Goal: Transaction & Acquisition: Purchase product/service

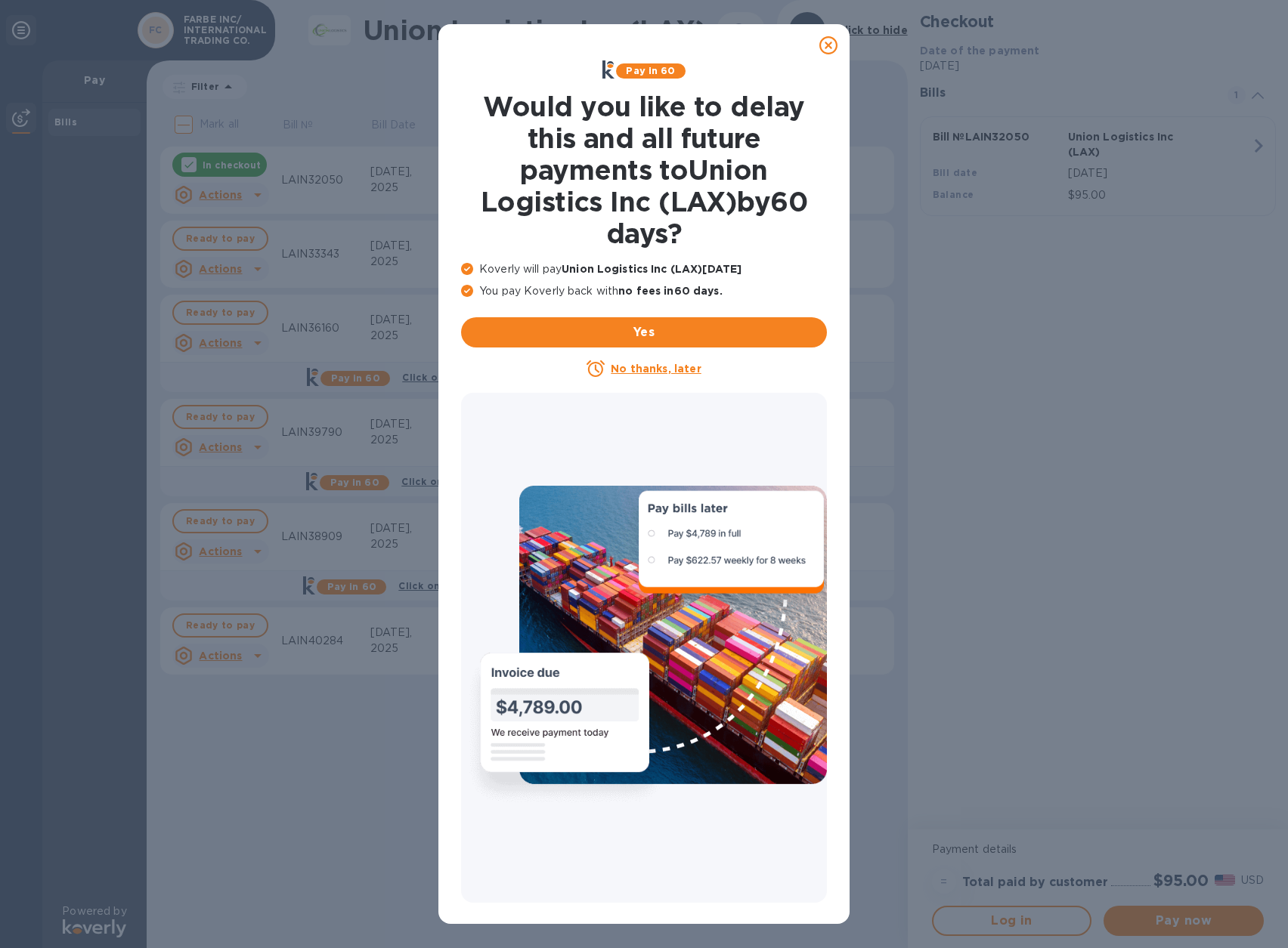
click at [635, 365] on u "No thanks, later" at bounding box center [655, 368] width 90 height 12
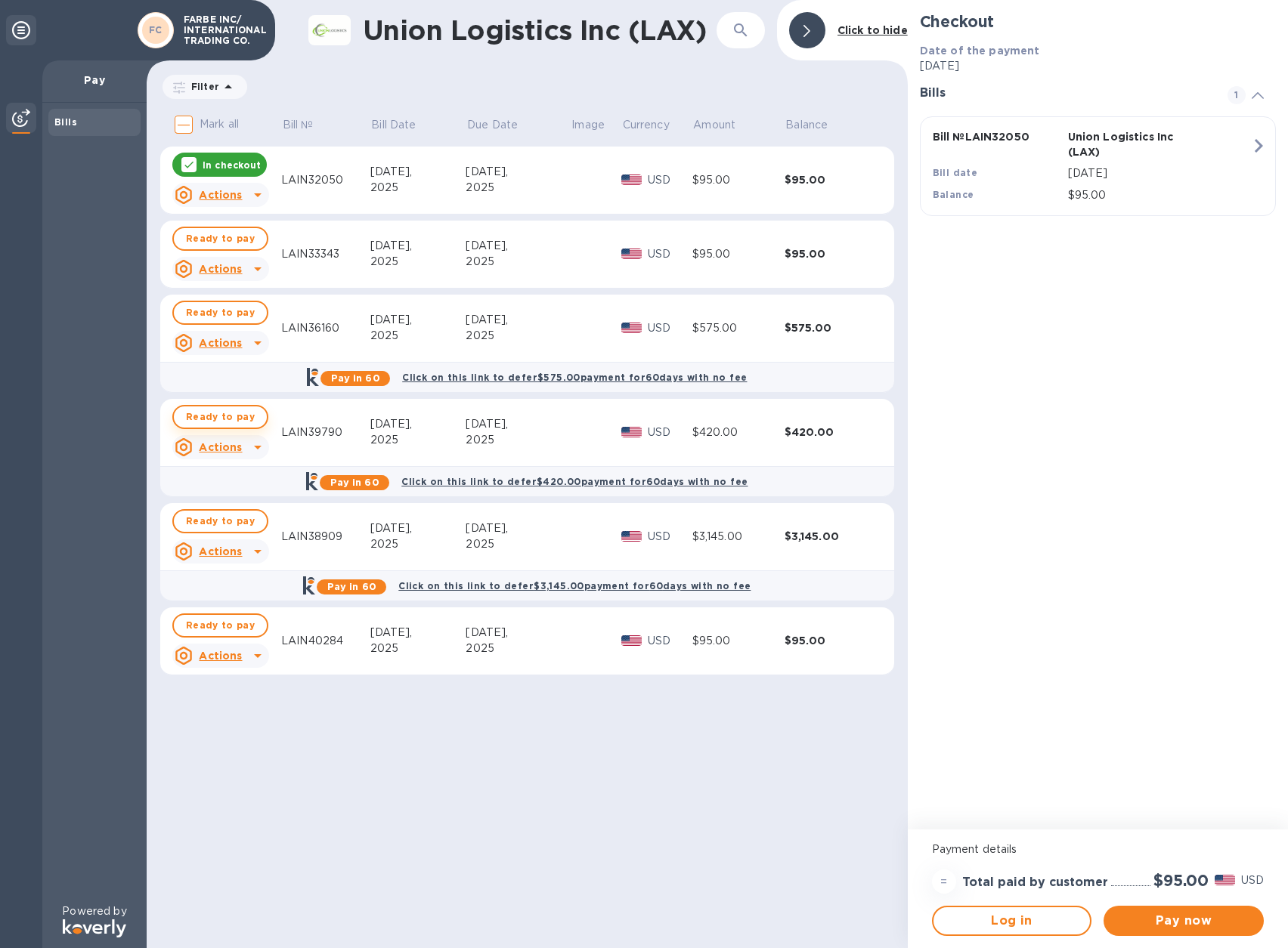
click at [219, 416] on span "Ready to pay" at bounding box center [220, 416] width 68 height 18
click at [217, 161] on p "In checkout" at bounding box center [231, 165] width 58 height 13
click at [217, 161] on span "Ready to pay" at bounding box center [220, 164] width 68 height 18
click at [217, 161] on p "In checkout" at bounding box center [231, 165] width 58 height 13
click at [1259, 147] on icon "button" at bounding box center [1259, 145] width 9 height 13
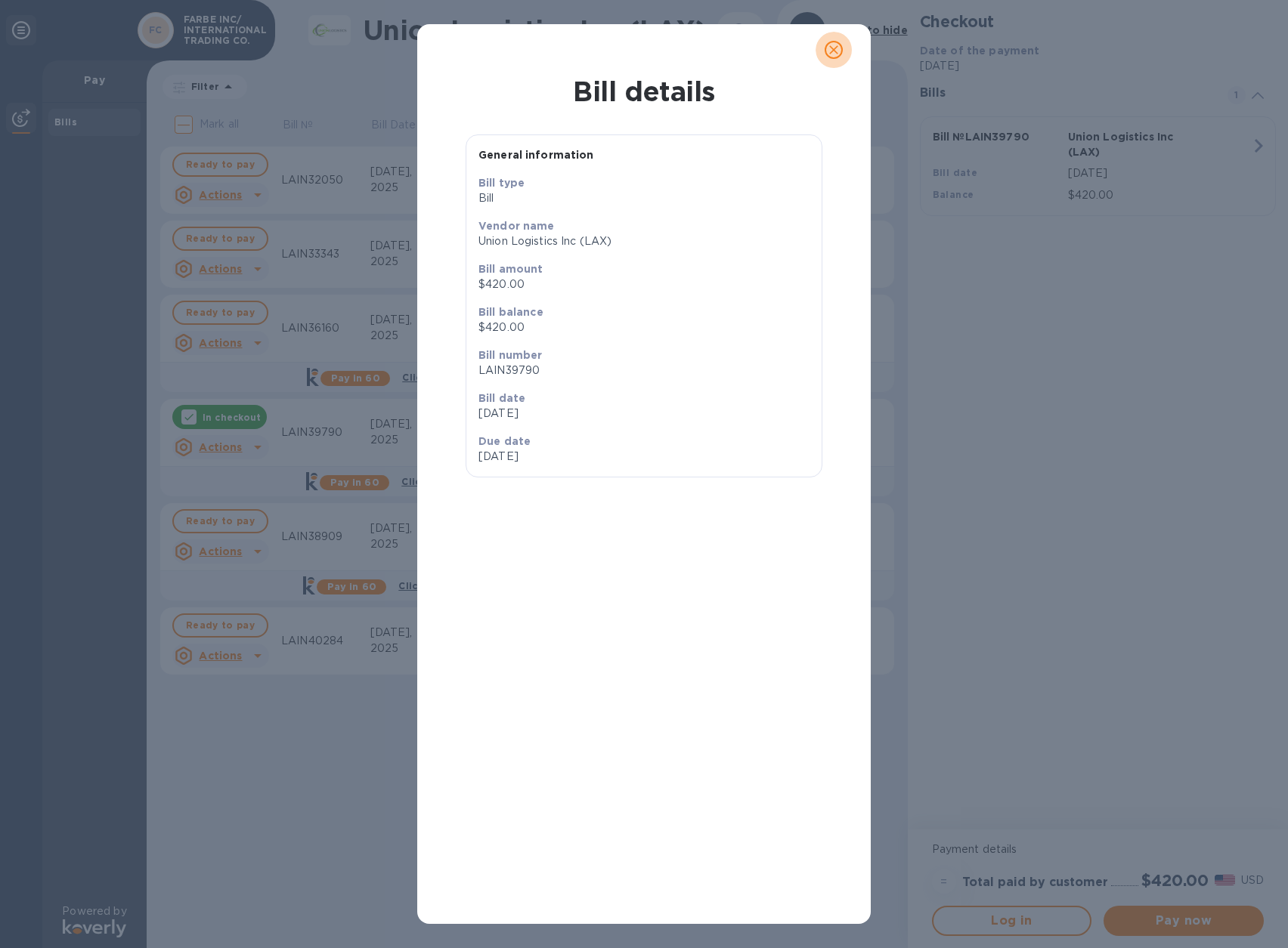
click at [839, 51] on icon "close" at bounding box center [833, 49] width 15 height 15
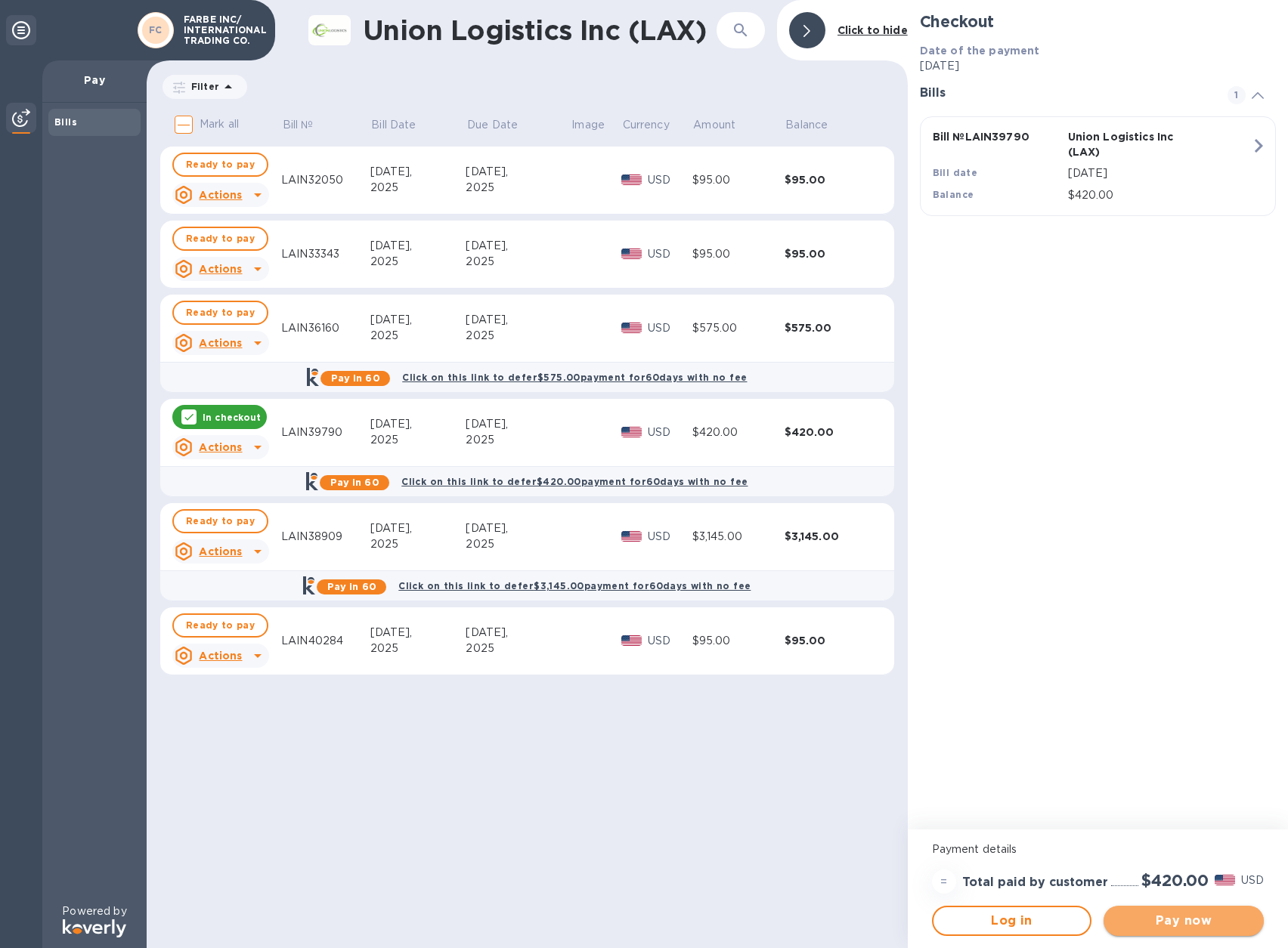
click at [1187, 926] on span "Pay now" at bounding box center [1182, 920] width 136 height 18
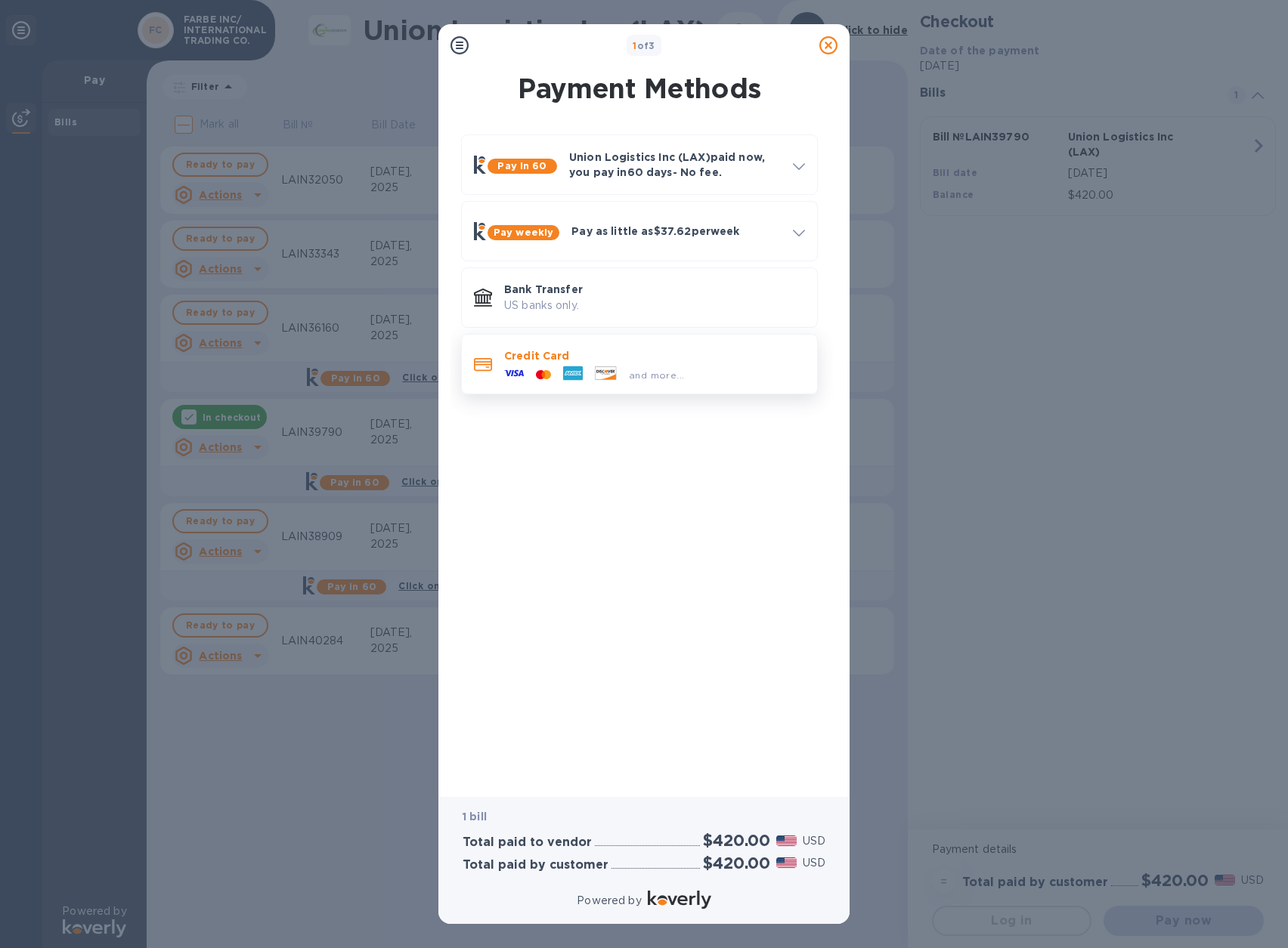
click at [626, 373] on div "and more..." at bounding box center [656, 375] width 68 height 16
